Goal: Task Accomplishment & Management: Manage account settings

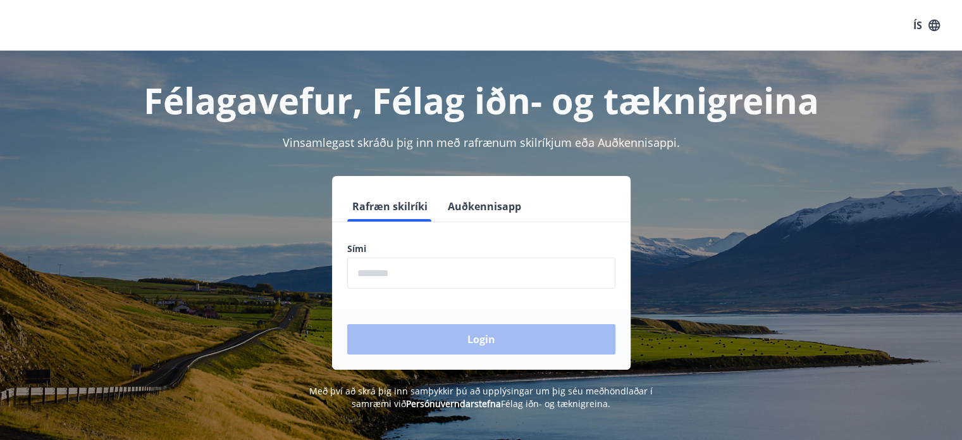
click at [754, 85] on h1 "Félagavefur, Félag iðn- og tæknigreina" at bounding box center [481, 100] width 881 height 48
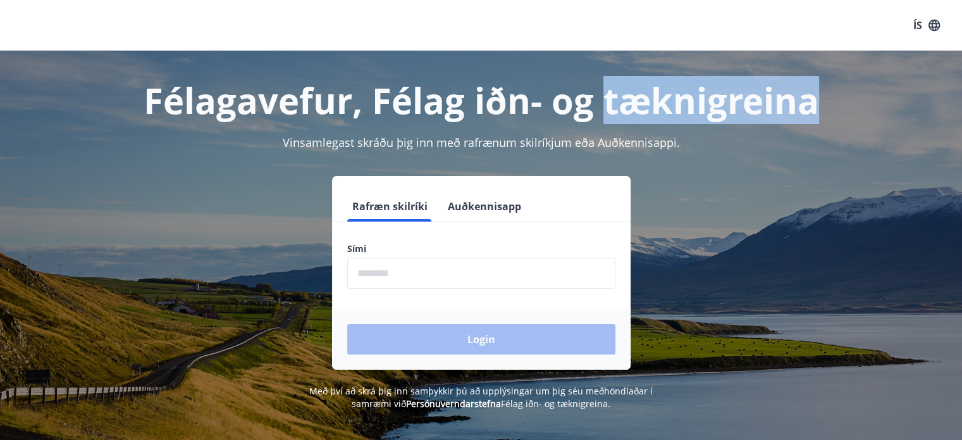
click at [754, 85] on h1 "Félagavefur, Félag iðn- og tæknigreina" at bounding box center [481, 100] width 881 height 48
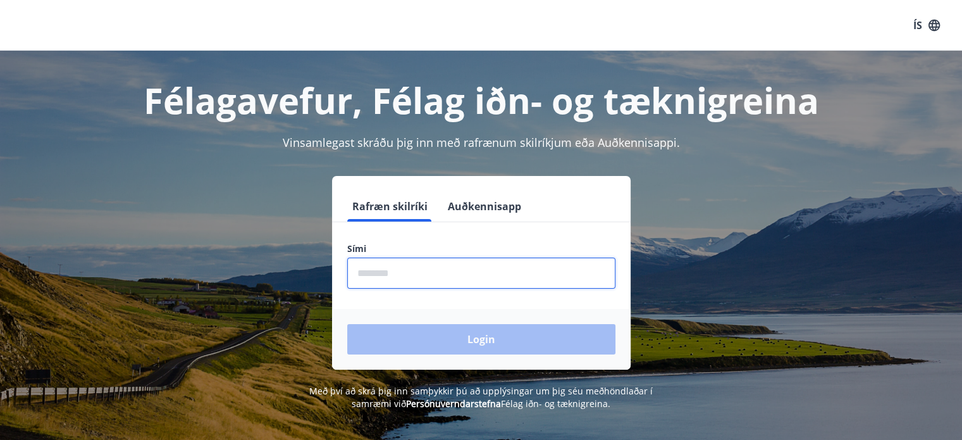
click at [459, 268] on input "phone" at bounding box center [481, 273] width 268 height 31
type input "********"
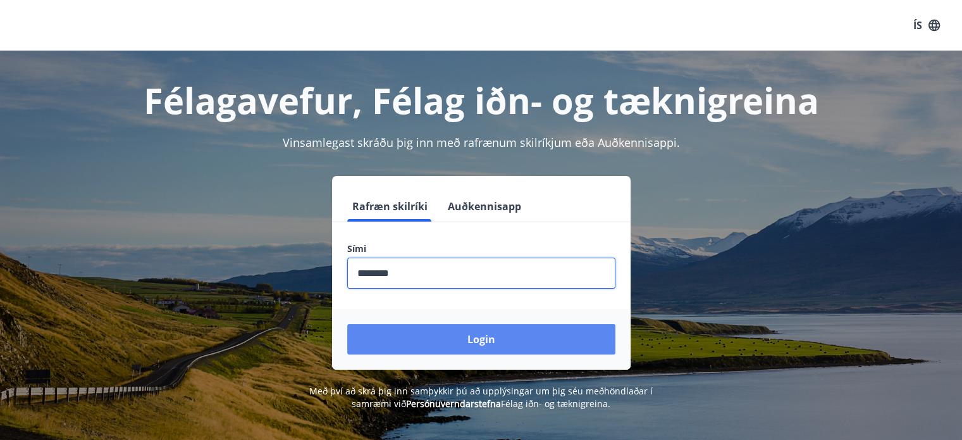
click at [452, 336] on button "Login" at bounding box center [481, 339] width 268 height 30
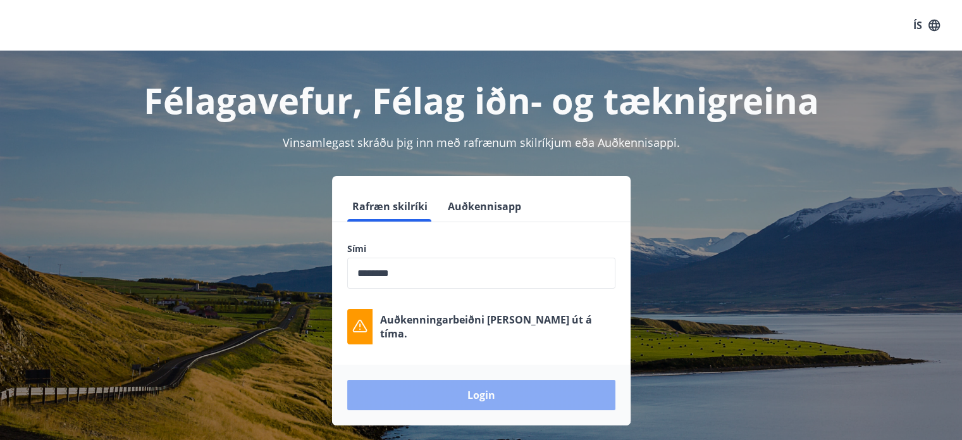
click at [455, 384] on button "Login" at bounding box center [481, 395] width 268 height 30
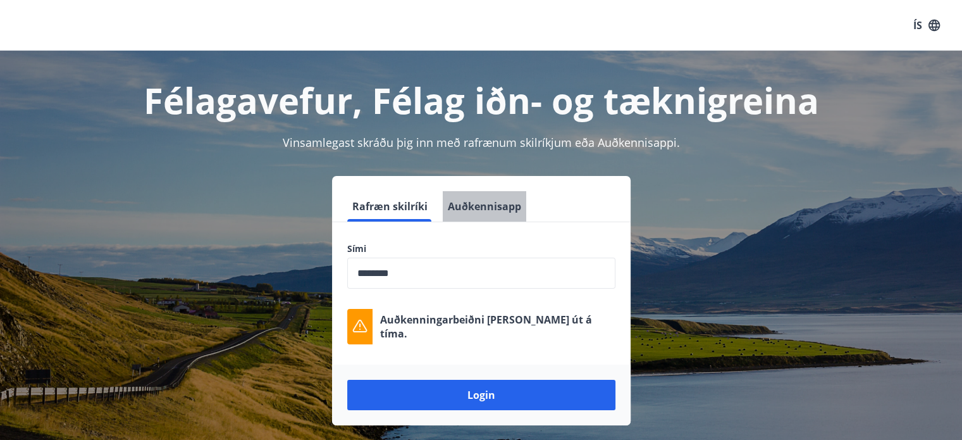
click at [500, 208] on button "Auðkennisapp" at bounding box center [485, 206] width 84 height 30
